Goal: Find specific page/section: Find specific page/section

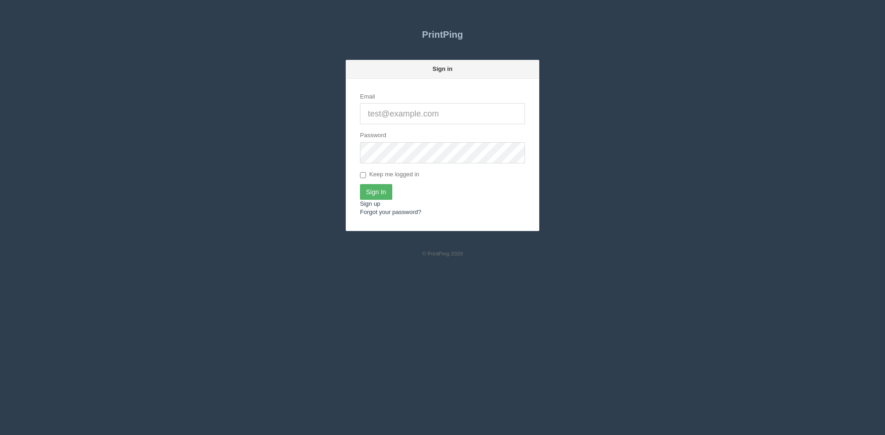
type input "[PERSON_NAME][EMAIL_ADDRESS][DOMAIN_NAME]"
click at [370, 192] on input "Sign In" at bounding box center [376, 192] width 32 height 16
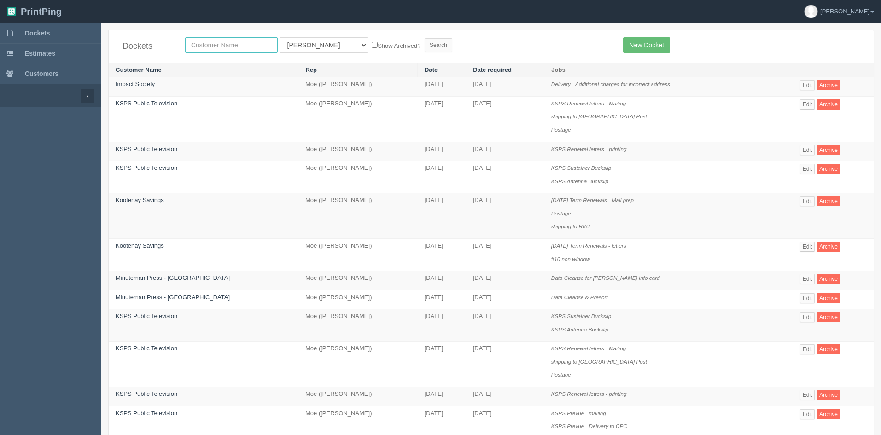
click at [221, 44] on input "text" at bounding box center [231, 45] width 93 height 16
type input "experienc"
click at [287, 49] on select "All Users [PERSON_NAME] Test 1 [PERSON_NAME] [PERSON_NAME] [PERSON_NAME] France…" at bounding box center [324, 45] width 88 height 16
select select
click at [280, 37] on select "All Users [PERSON_NAME] Test 1 [PERSON_NAME] [PERSON_NAME] [PERSON_NAME] France…" at bounding box center [324, 45] width 88 height 16
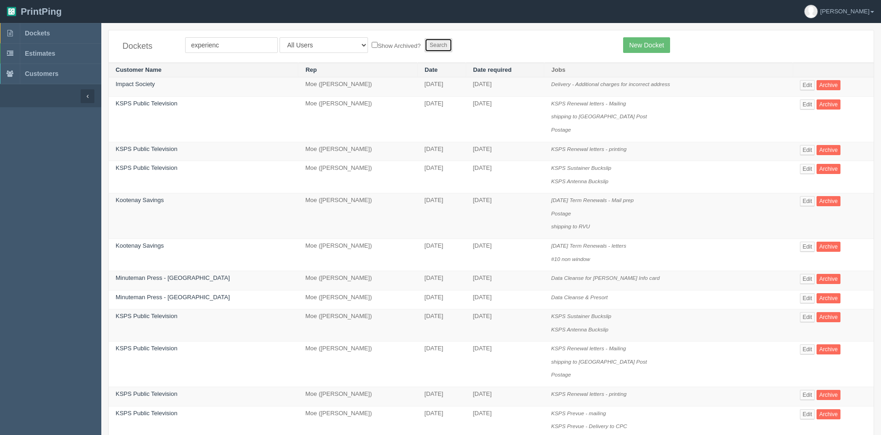
click at [425, 44] on input "Search" at bounding box center [439, 45] width 28 height 14
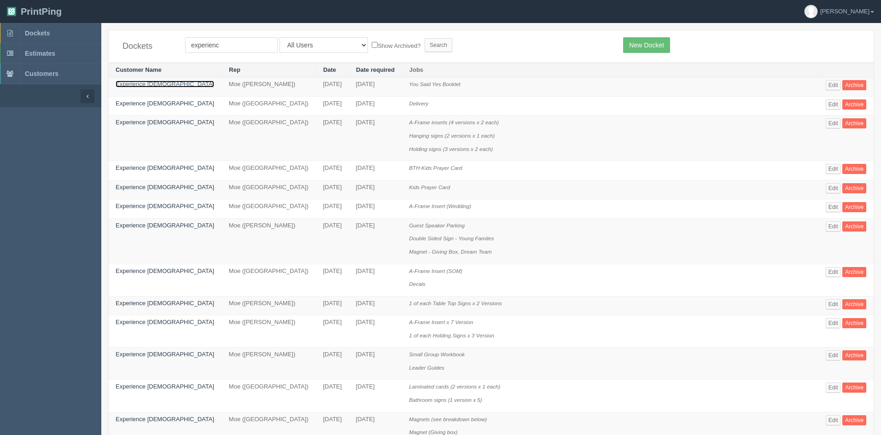
click at [151, 87] on link "Experience Church" at bounding box center [165, 84] width 99 height 7
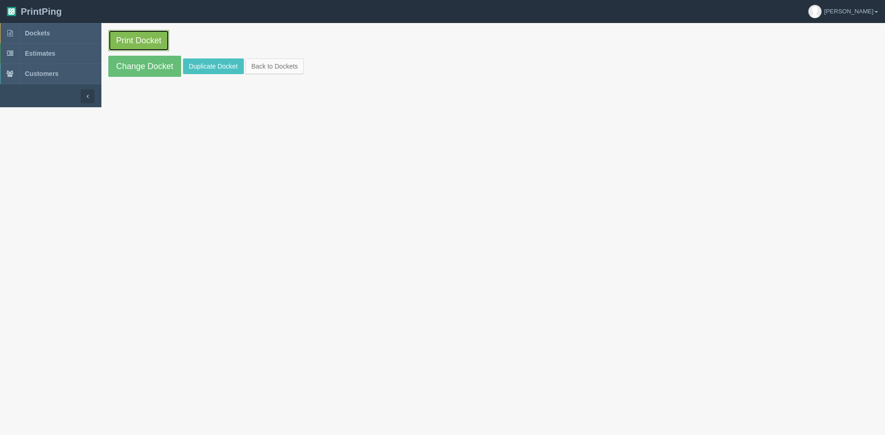
click at [135, 45] on link "Print Docket" at bounding box center [138, 40] width 61 height 21
